Goal: Task Accomplishment & Management: Complete application form

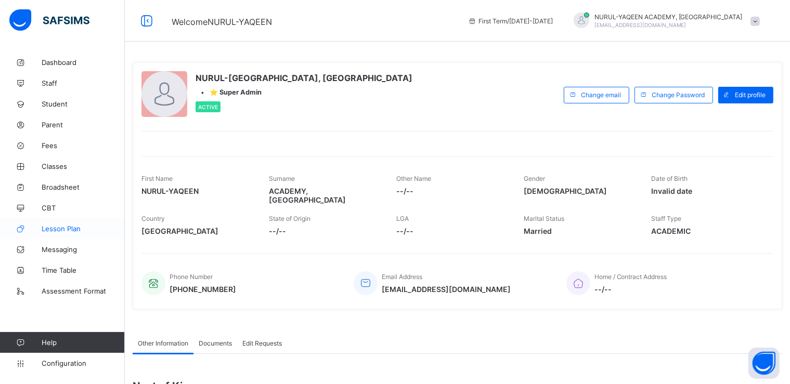
click at [75, 228] on span "Lesson Plan" at bounding box center [83, 229] width 83 height 8
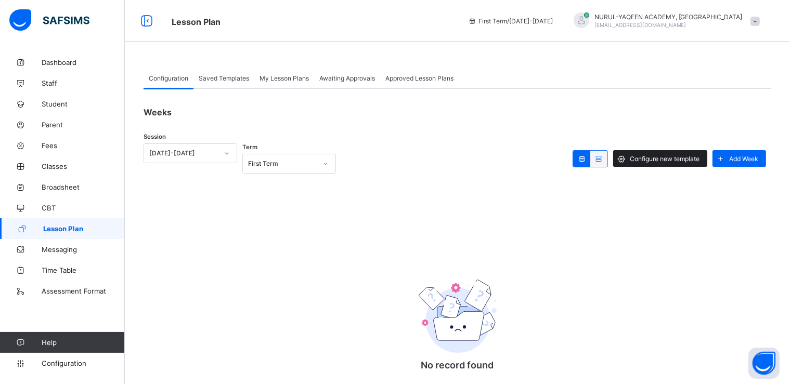
click at [661, 157] on span "Configure new template" at bounding box center [665, 159] width 70 height 8
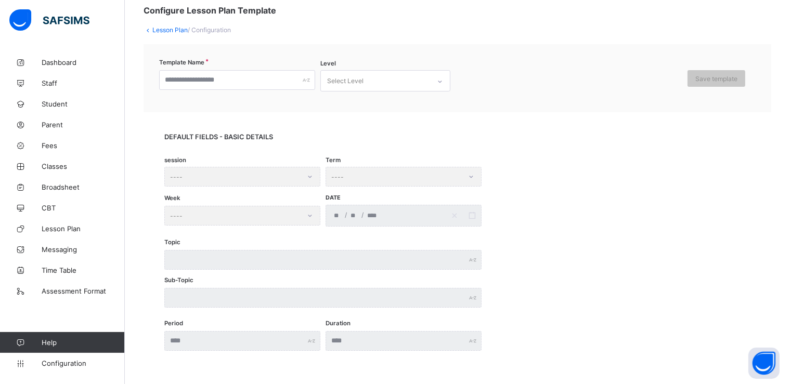
scroll to position [62, 0]
click at [365, 81] on div "Select Level" at bounding box center [375, 81] width 109 height 20
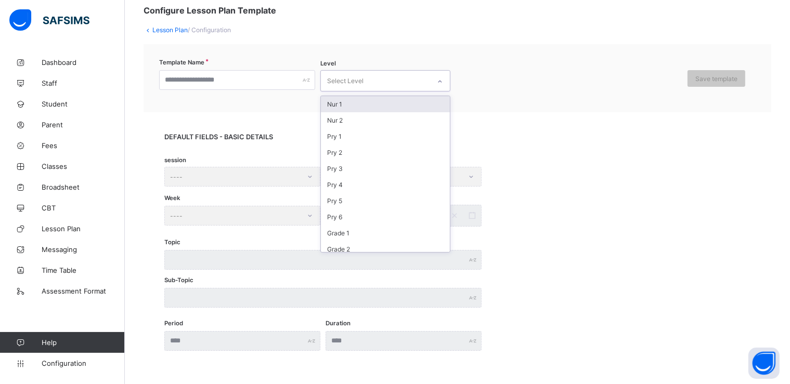
click at [361, 100] on div "Nur 1" at bounding box center [385, 104] width 129 height 16
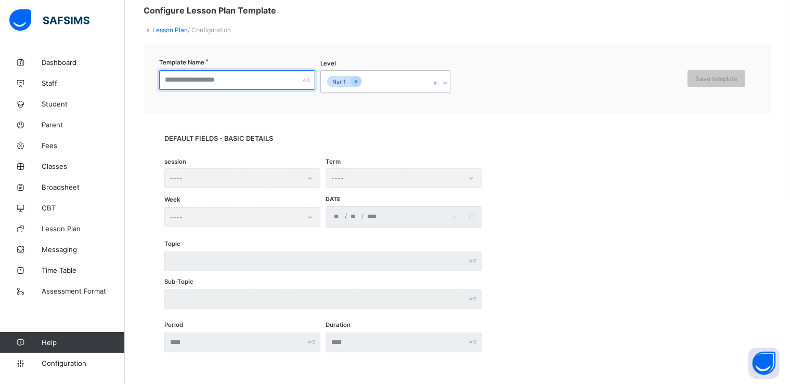
click at [279, 82] on input "text" at bounding box center [237, 80] width 156 height 20
click at [267, 175] on div "session ----" at bounding box center [242, 178] width 156 height 20
click at [271, 181] on div "session ----" at bounding box center [242, 178] width 156 height 20
click at [209, 84] on input "text" at bounding box center [237, 80] width 156 height 20
type input "*"
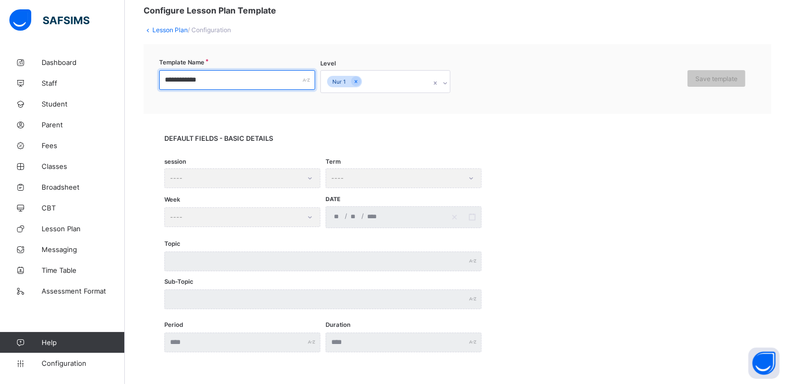
type input "**********"
click at [300, 180] on div "session ----" at bounding box center [242, 178] width 156 height 20
click at [353, 180] on div "Term ----" at bounding box center [404, 178] width 156 height 20
click at [271, 179] on div "session ----" at bounding box center [242, 178] width 156 height 20
click at [244, 120] on div "DEFAULT FIELDS - BASIC DETAILS session ---- Term ---- Week ---- Date / / Topic …" at bounding box center [458, 243] width 628 height 259
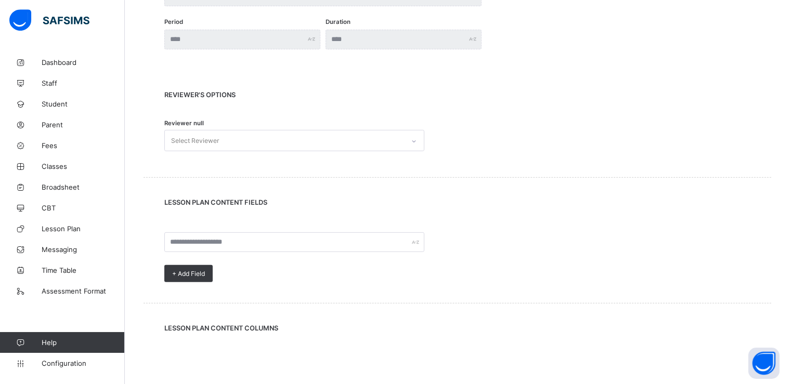
scroll to position [493, 0]
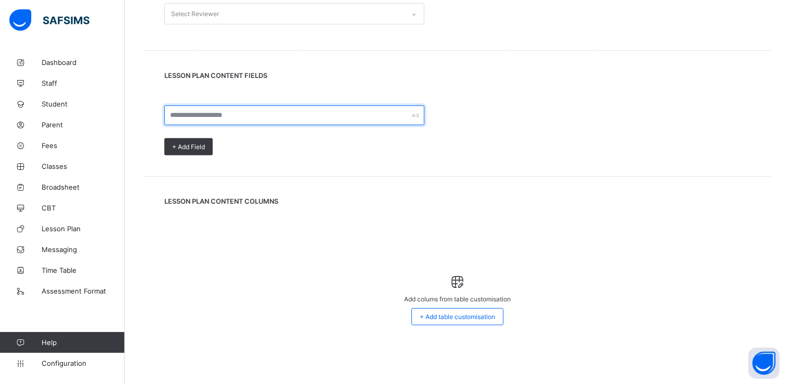
click at [257, 115] on input "text" at bounding box center [294, 116] width 260 height 20
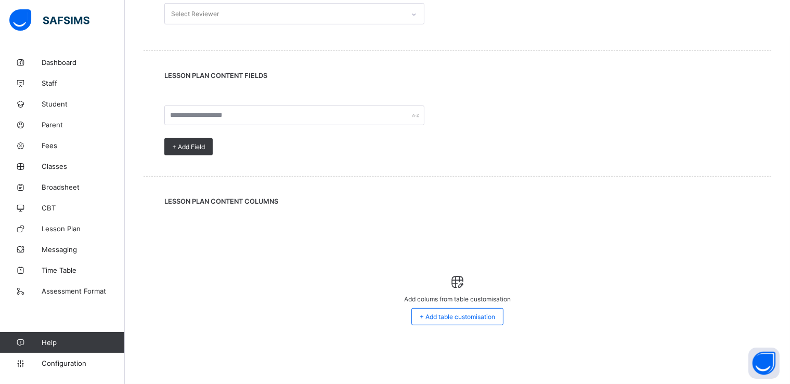
click at [265, 87] on span at bounding box center [457, 93] width 586 height 26
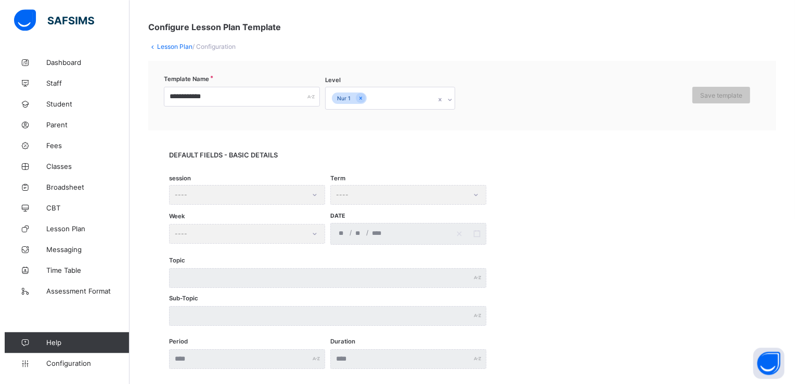
scroll to position [0, 0]
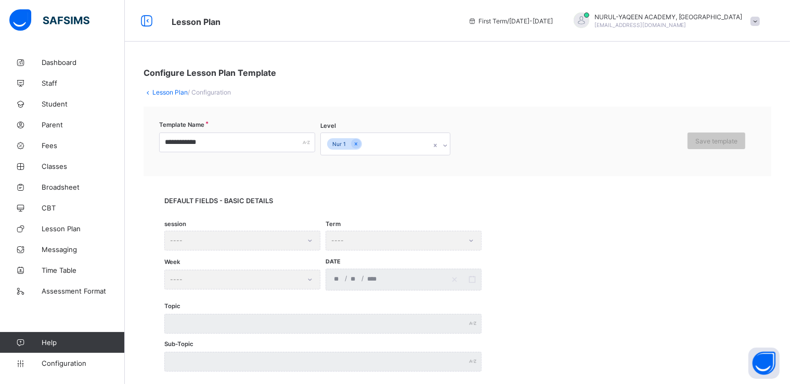
click at [220, 92] on span "/ Configuration" at bounding box center [209, 92] width 43 height 8
click at [174, 92] on link "Lesson Plan" at bounding box center [169, 92] width 35 height 8
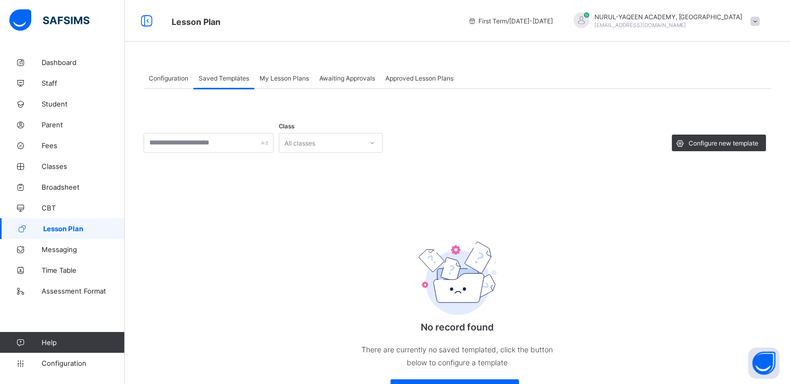
click at [370, 145] on icon at bounding box center [372, 143] width 6 height 10
click at [290, 77] on span "My Lesson Plans" at bounding box center [283, 78] width 49 height 8
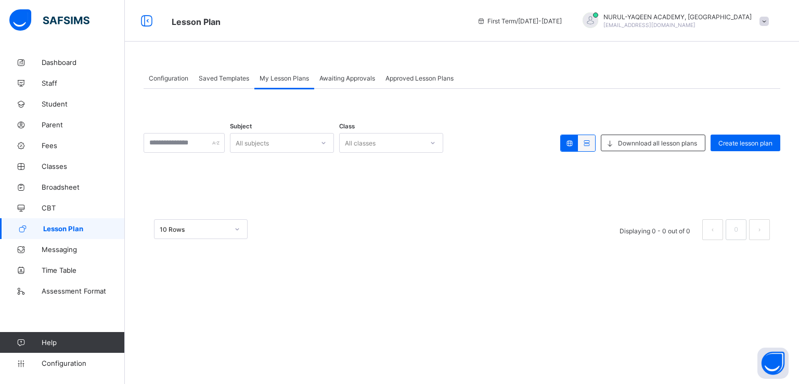
click at [225, 143] on div at bounding box center [184, 143] width 81 height 20
click at [291, 140] on div "All subjects" at bounding box center [271, 143] width 83 height 15
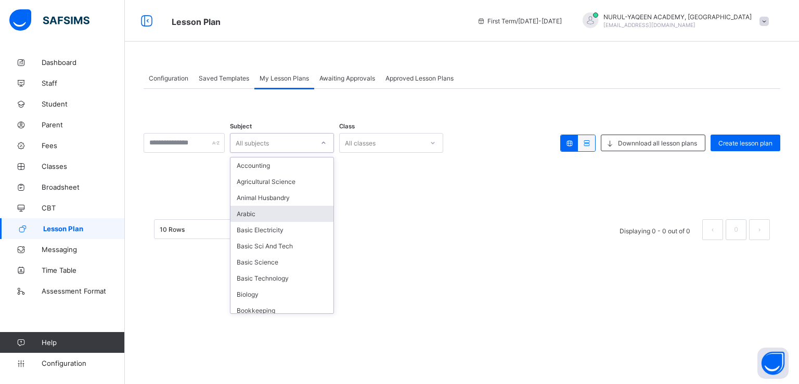
click at [265, 212] on div "Arabic" at bounding box center [281, 214] width 103 height 16
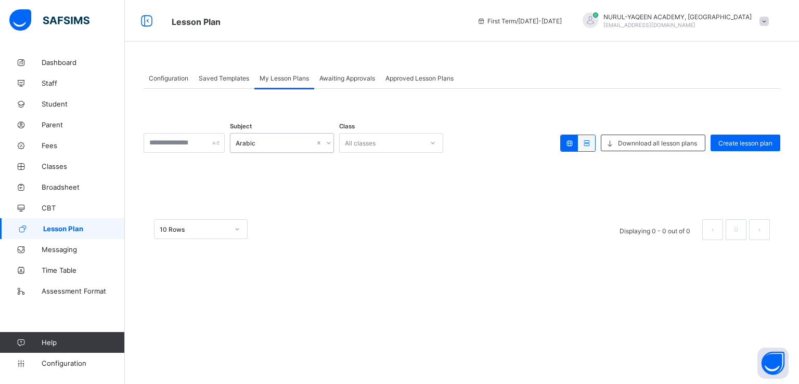
click at [412, 148] on div "All classes" at bounding box center [381, 143] width 83 height 15
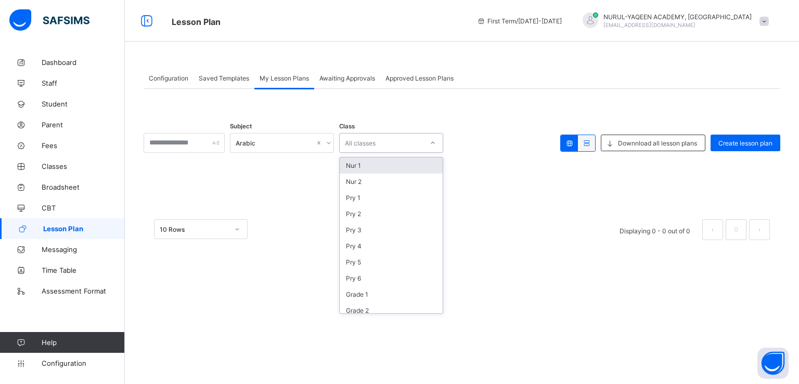
click at [397, 169] on div "Nur 1" at bounding box center [391, 166] width 103 height 16
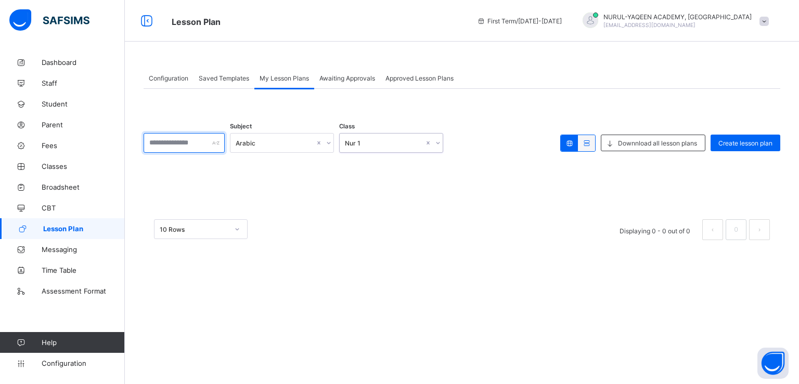
click at [191, 144] on input "text" at bounding box center [184, 143] width 81 height 20
type input "*****"
click at [639, 142] on span "Downnload all lesson plans" at bounding box center [657, 143] width 79 height 8
click at [738, 145] on span "Create lesson plan" at bounding box center [745, 143] width 54 height 8
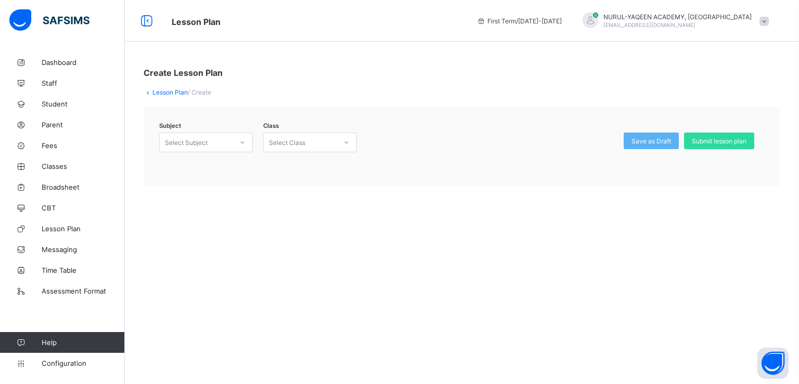
click at [243, 144] on icon at bounding box center [242, 142] width 6 height 10
click at [207, 145] on div "Select Subject" at bounding box center [186, 143] width 43 height 20
type input "*"
type input "******"
click at [324, 144] on div "Select Class" at bounding box center [300, 142] width 73 height 15
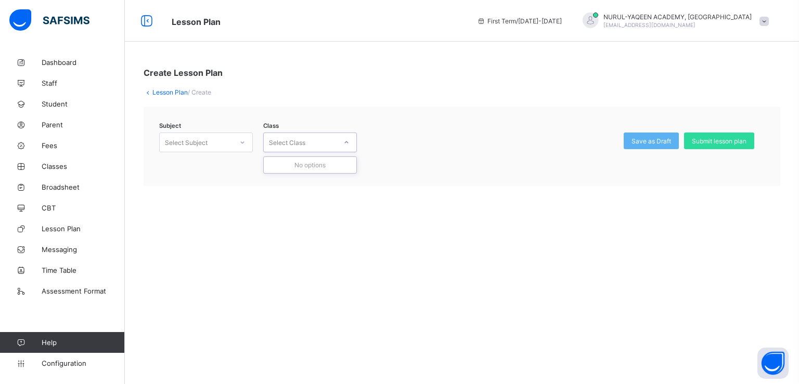
click at [348, 143] on icon at bounding box center [346, 142] width 6 height 10
click at [307, 142] on div "Select Class" at bounding box center [300, 142] width 73 height 15
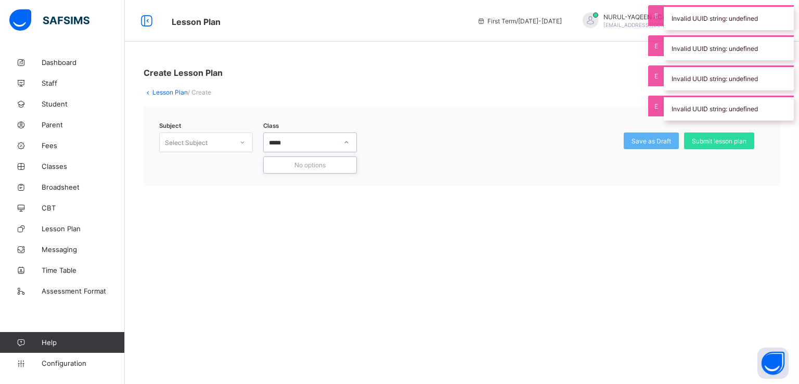
type input "*****"
click at [382, 147] on div at bounding box center [492, 149] width 241 height 33
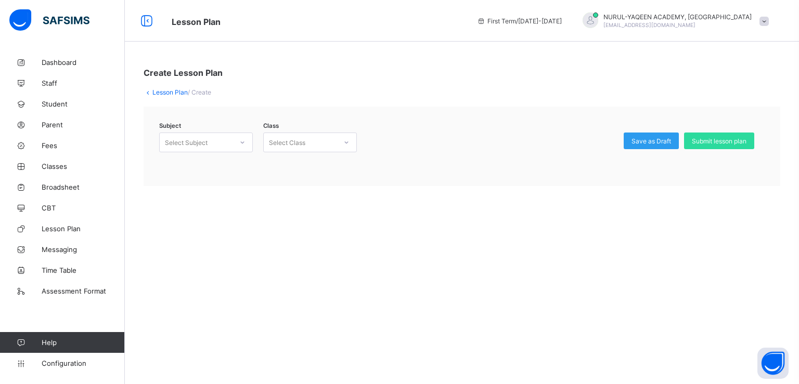
click at [646, 141] on span "Save as Draft" at bounding box center [651, 141] width 40 height 8
click at [708, 141] on span "Submit lesson plan" at bounding box center [719, 141] width 55 height 8
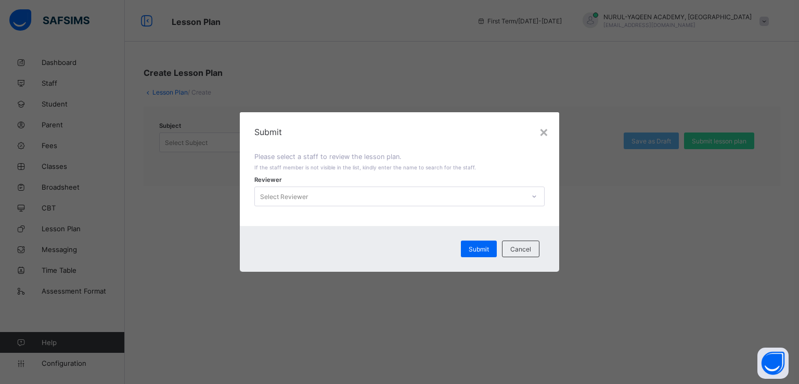
click at [347, 203] on div "Select Reviewer" at bounding box center [389, 196] width 269 height 15
click at [386, 216] on div "No options" at bounding box center [399, 219] width 289 height 16
click at [542, 133] on div "×" at bounding box center [544, 132] width 10 height 18
